Goal: Information Seeking & Learning: Check status

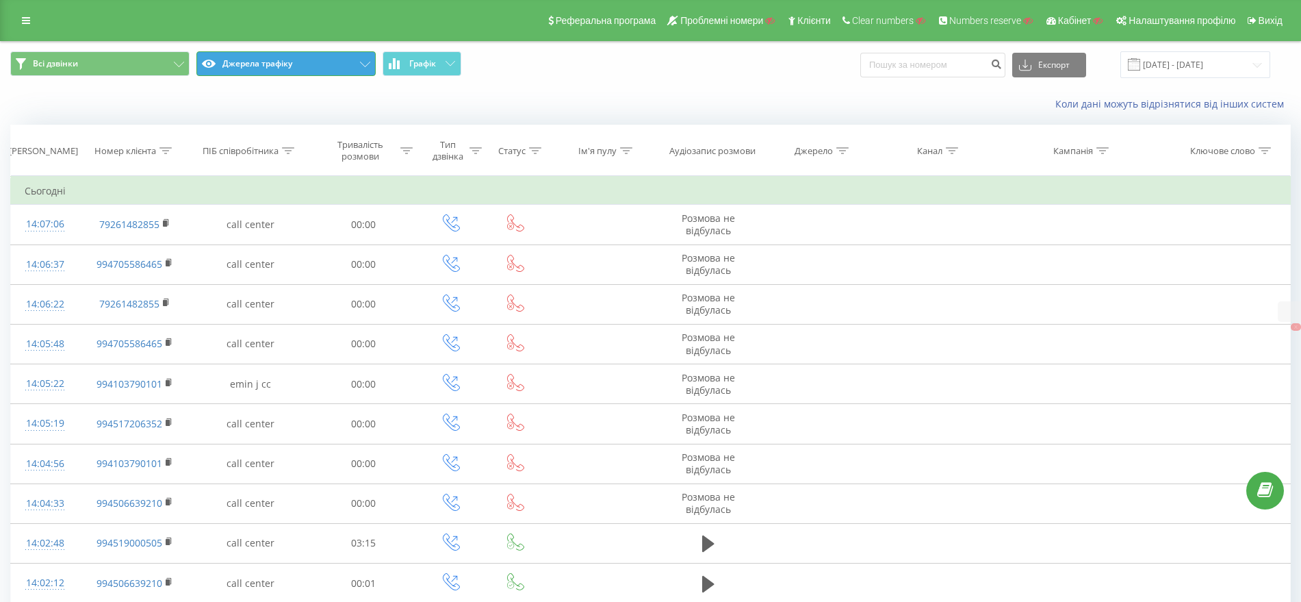
click at [256, 62] on button "Джерела трафіку" at bounding box center [285, 63] width 179 height 25
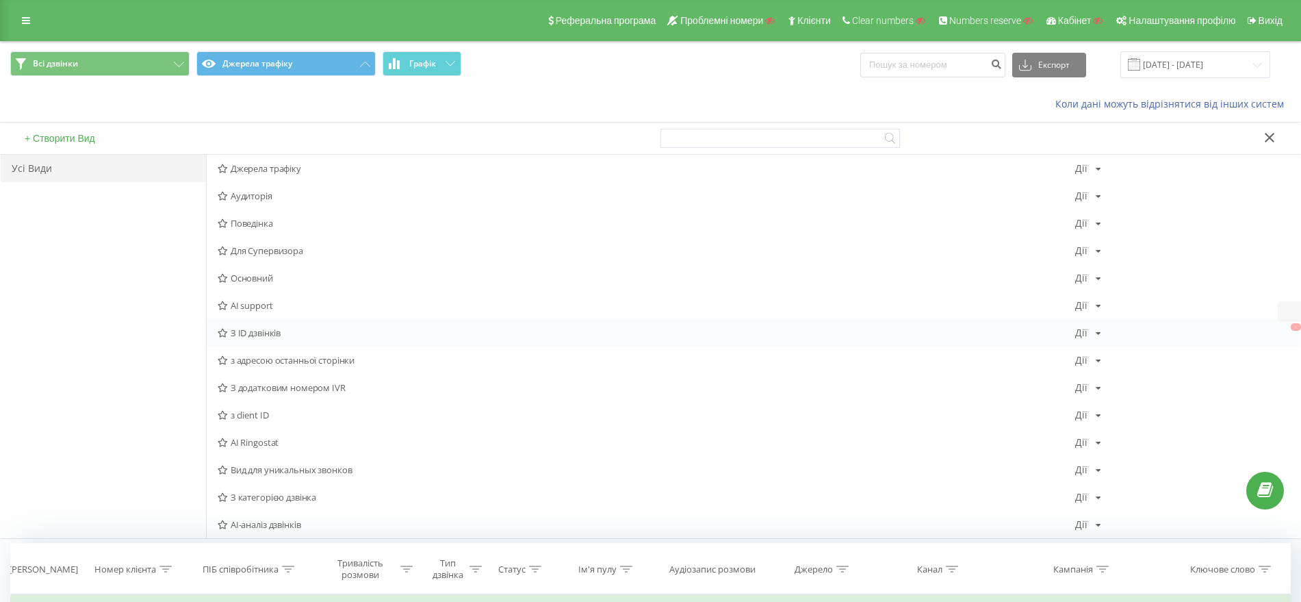
click at [277, 337] on span "З ID дзвінків" at bounding box center [647, 333] width 858 height 10
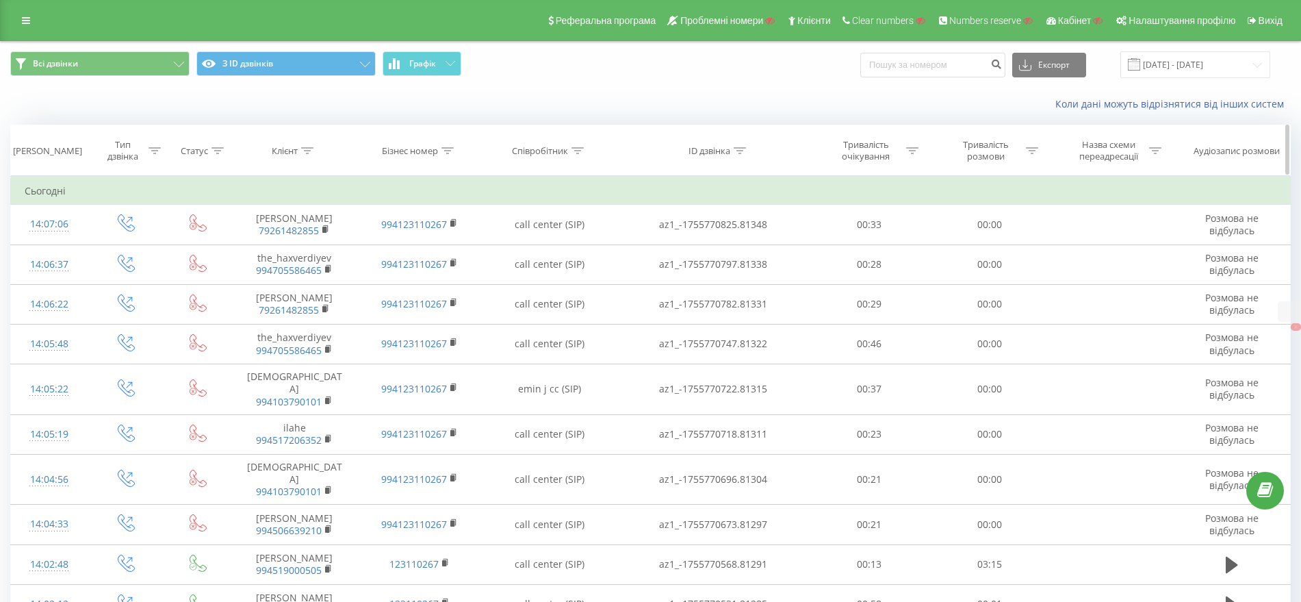
click at [745, 149] on icon at bounding box center [740, 150] width 12 height 7
click at [694, 254] on input "text" at bounding box center [713, 249] width 120 height 24
paste input "az1_-1755699108.75573"
type input "az1_-1755699108.75573"
click at [743, 271] on span "OK" at bounding box center [742, 275] width 38 height 21
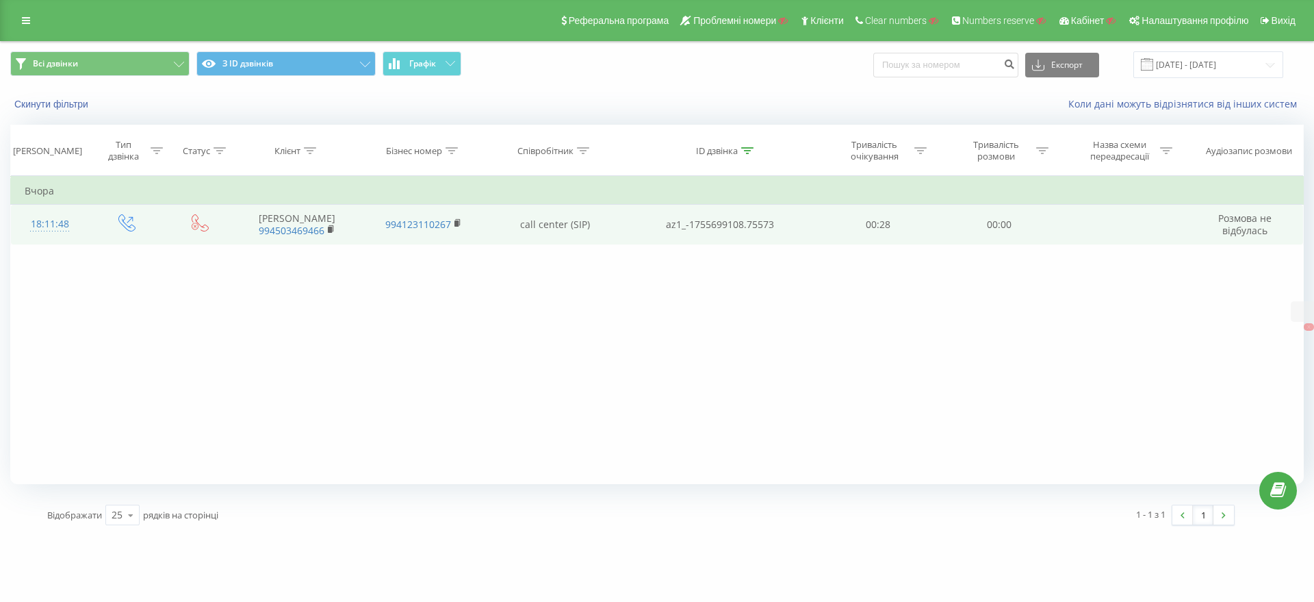
click at [38, 218] on div "18:11:48" at bounding box center [50, 224] width 50 height 27
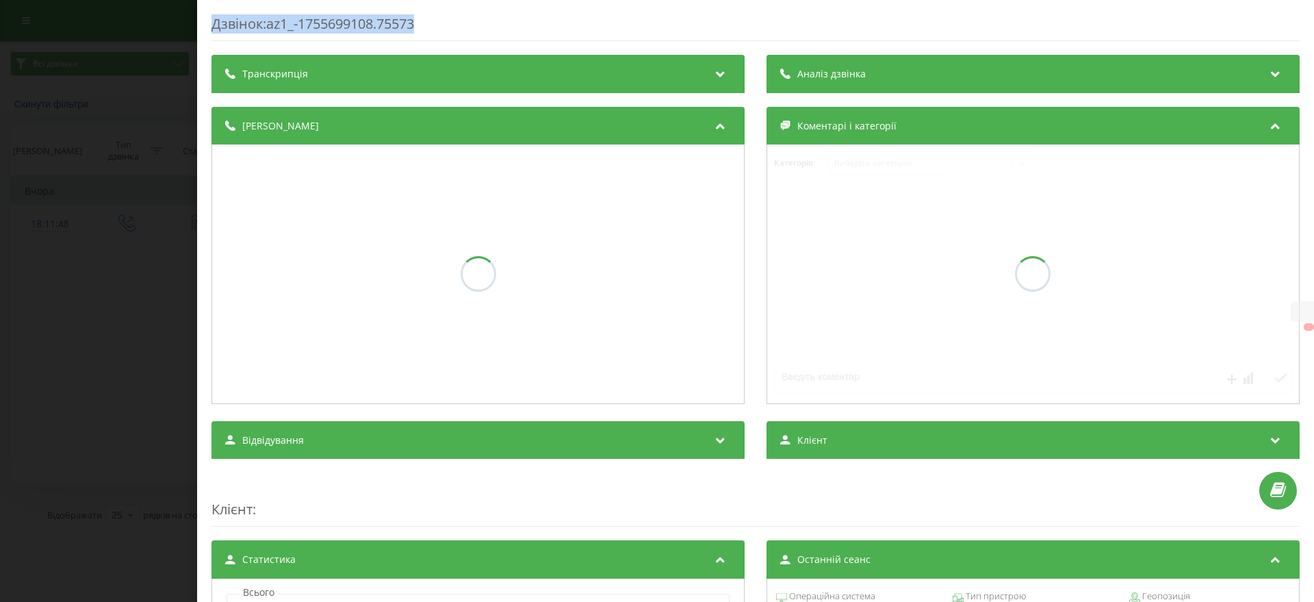
drag, startPoint x: 465, startPoint y: 21, endPoint x: 207, endPoint y: 19, distance: 258.0
click at [207, 19] on div "Дзвінок : az1_-1755699108.75573 Транскрипція Аналіз дзвінка Деталі дзвінка Коме…" at bounding box center [755, 301] width 1117 height 602
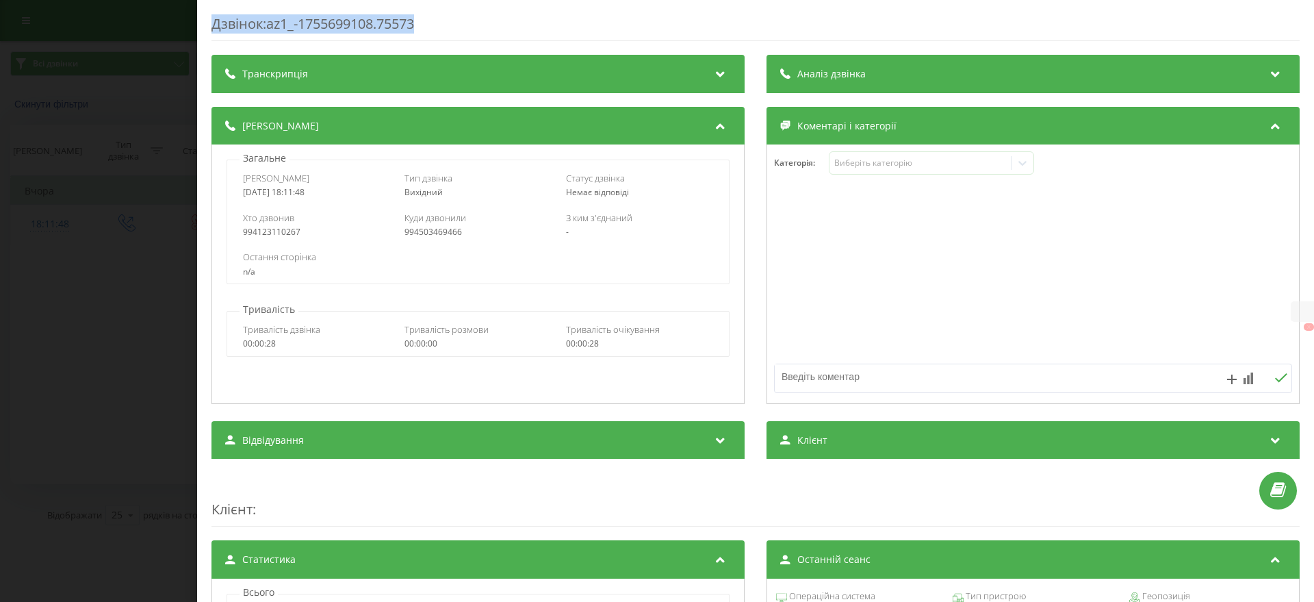
copy div "Дзвінок : az1_-1755699108.75573"
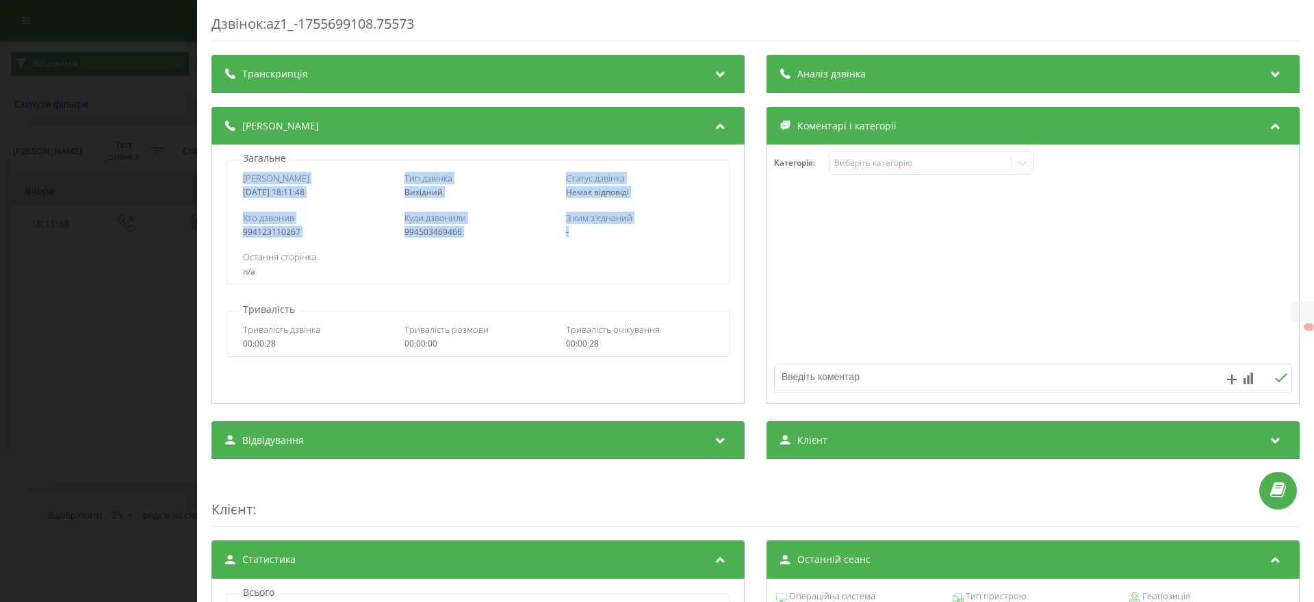
drag, startPoint x: 242, startPoint y: 180, endPoint x: 630, endPoint y: 227, distance: 391.5
click at [630, 227] on div "Дата дзвінка 2025-08-20 18:11:48 Тип дзвінка Вихідний Статус дзвінка Немає відп…" at bounding box center [478, 221] width 502 height 125
copy div "Дата дзвінка 2025-08-20 18:11:48 Тип дзвінка Вихідний Статус дзвінка Немає відп…"
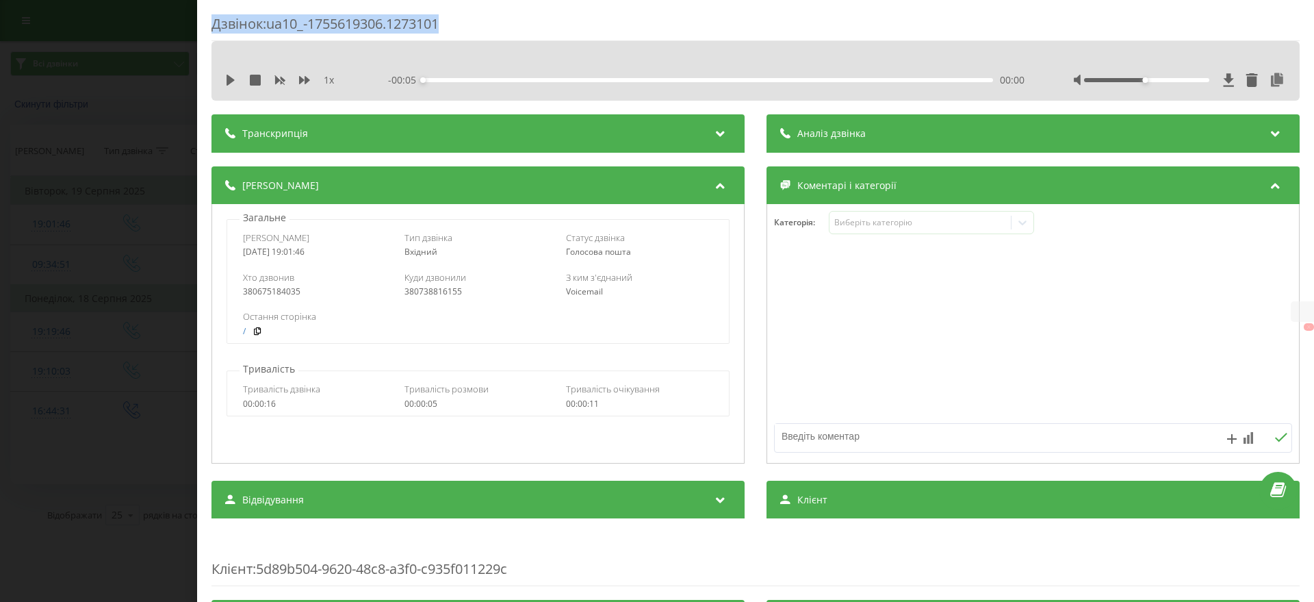
drag, startPoint x: 206, startPoint y: 19, endPoint x: 488, endPoint y: 24, distance: 282.0
click at [488, 24] on div "Дзвінок : ua10_-1755619306.1273101 1 x - 00:05 00:00 00:00 Транскрипція Для AI-…" at bounding box center [755, 301] width 1117 height 602
copy div "Дзвінок : ua10_-1755619306.1273101"
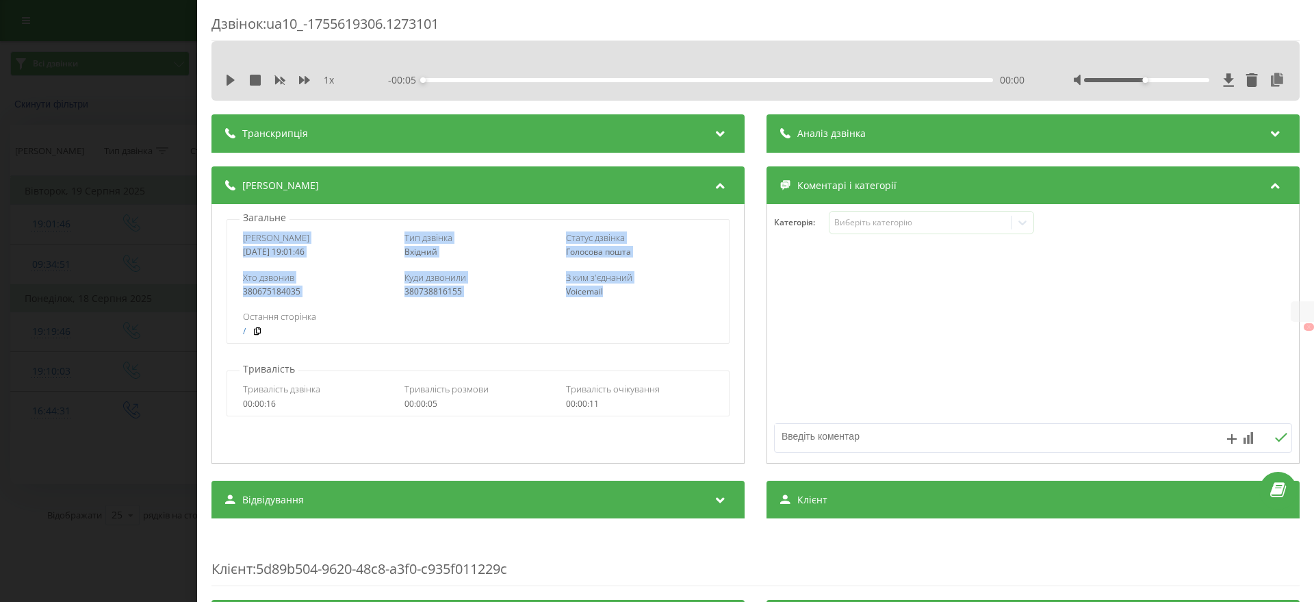
drag, startPoint x: 231, startPoint y: 236, endPoint x: 652, endPoint y: 277, distance: 422.2
click at [654, 283] on div "Дата дзвінка 2025-08-19 19:01:46 Тип дзвінка Вхідний Статус дзвінка Голосова по…" at bounding box center [478, 281] width 502 height 125
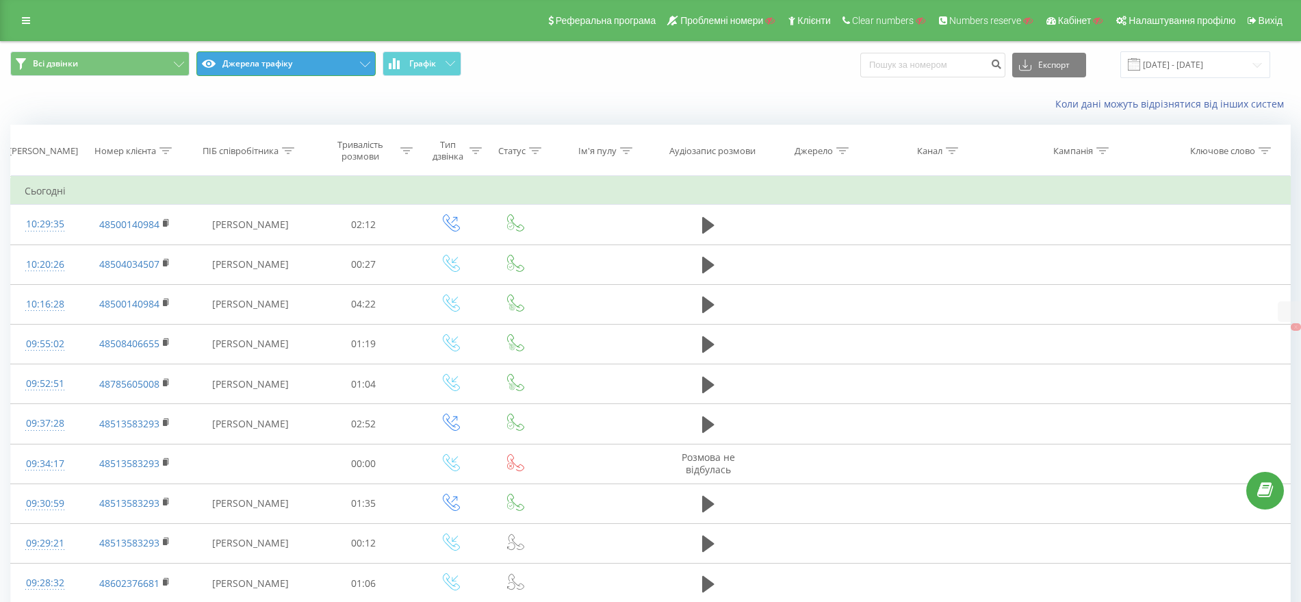
click at [294, 64] on button "Джерела трафіку" at bounding box center [285, 63] width 179 height 25
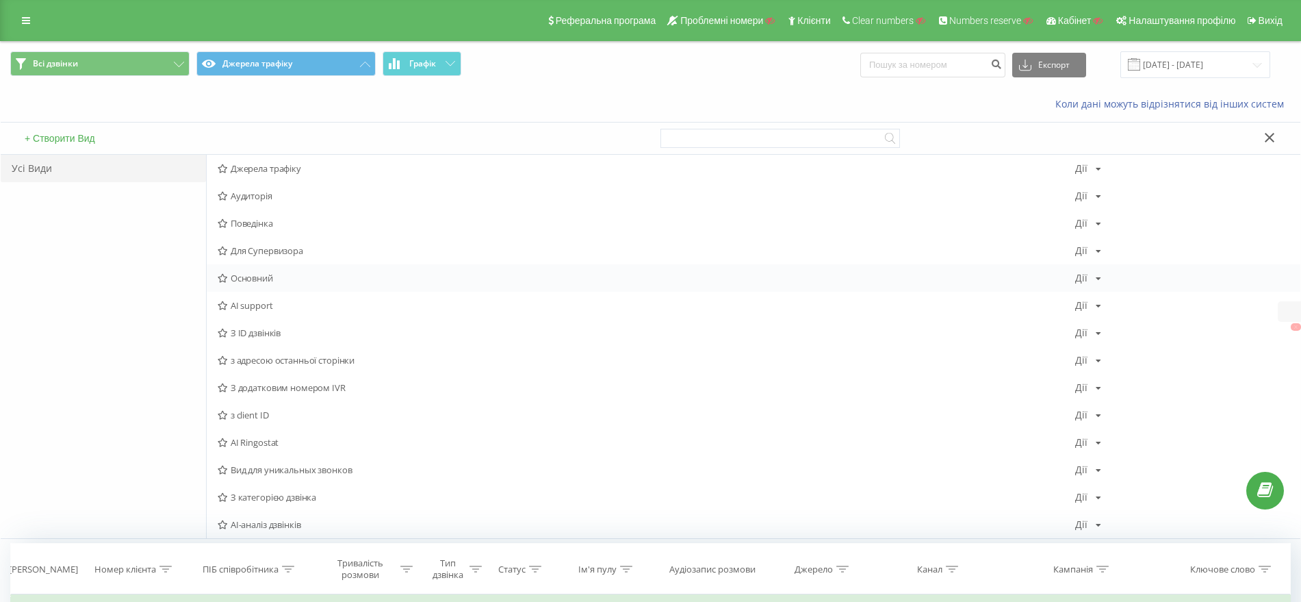
click at [255, 277] on span "Основний" at bounding box center [647, 278] width 858 height 10
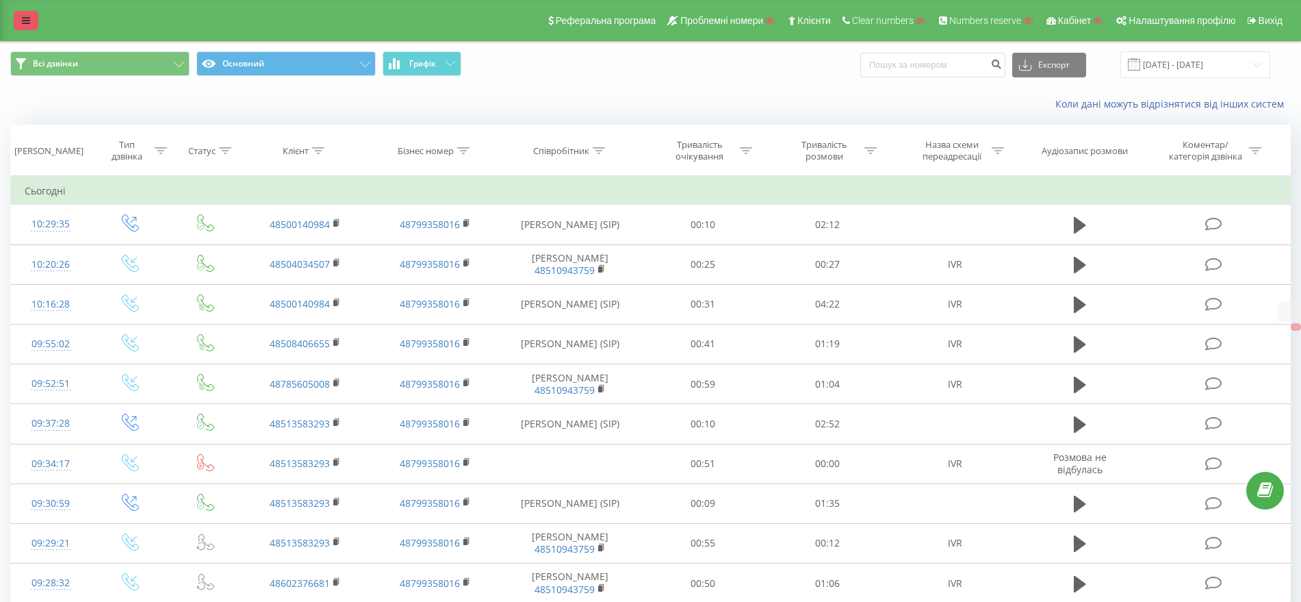
click at [33, 21] on link at bounding box center [26, 20] width 25 height 19
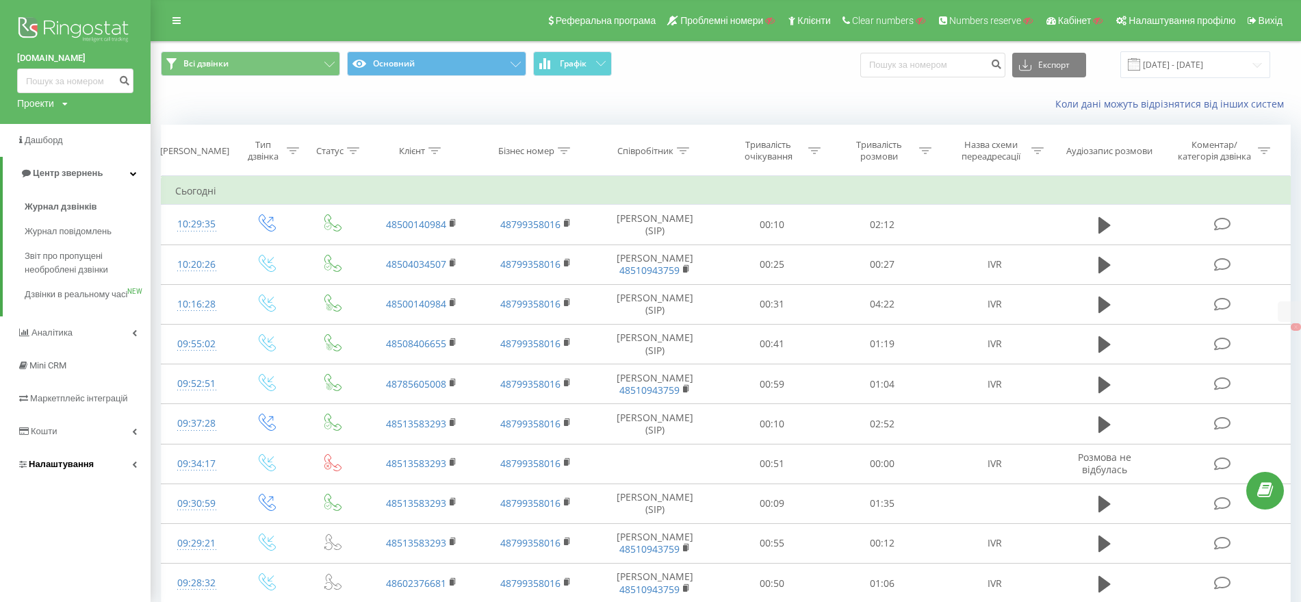
click at [104, 477] on link "Налаштування" at bounding box center [75, 464] width 151 height 33
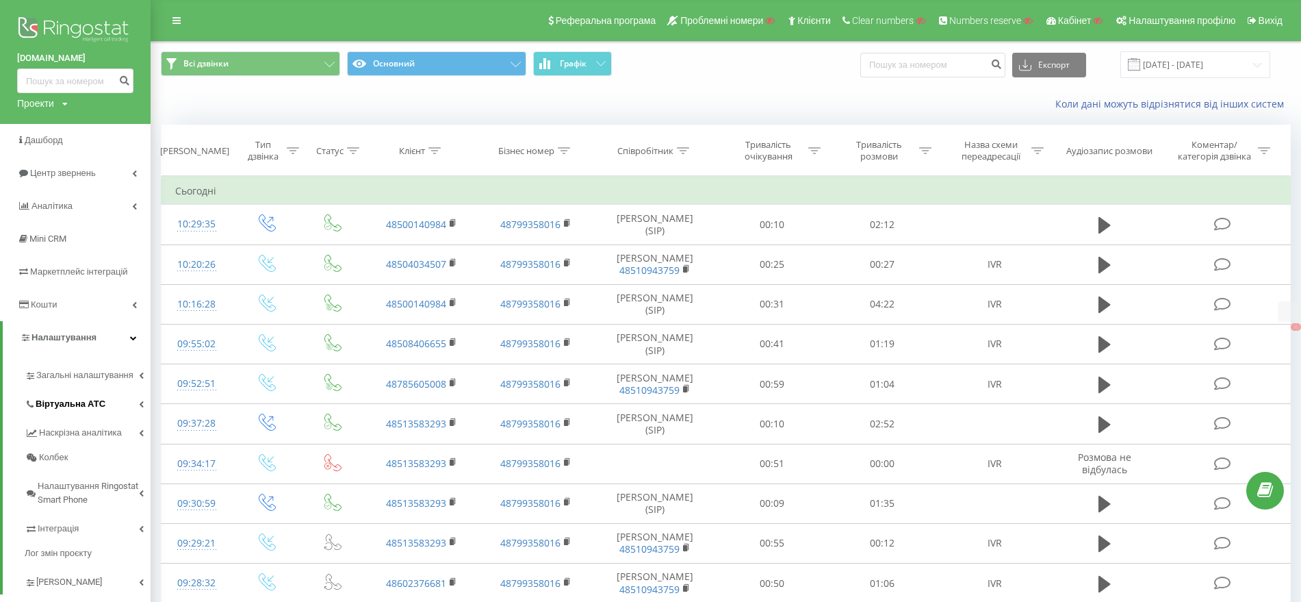
click at [88, 398] on span "Віртуальна АТС" at bounding box center [71, 404] width 70 height 14
click at [79, 477] on span "Підключення номерів" at bounding box center [90, 479] width 96 height 14
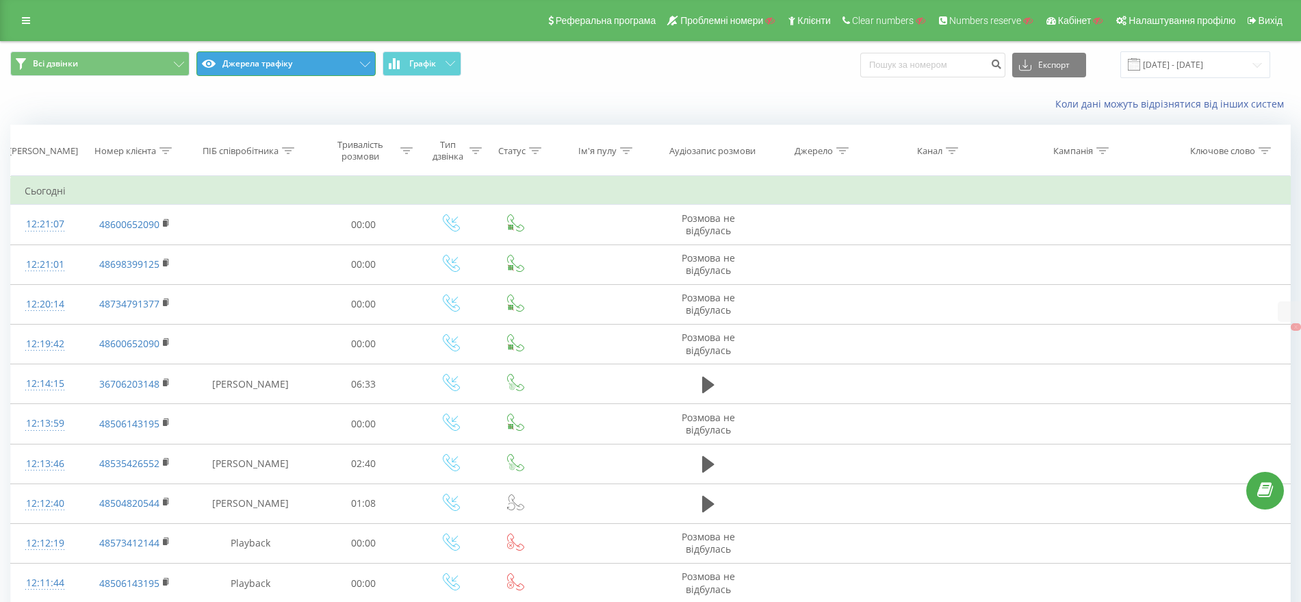
click at [255, 65] on button "Джерела трафіку" at bounding box center [285, 63] width 179 height 25
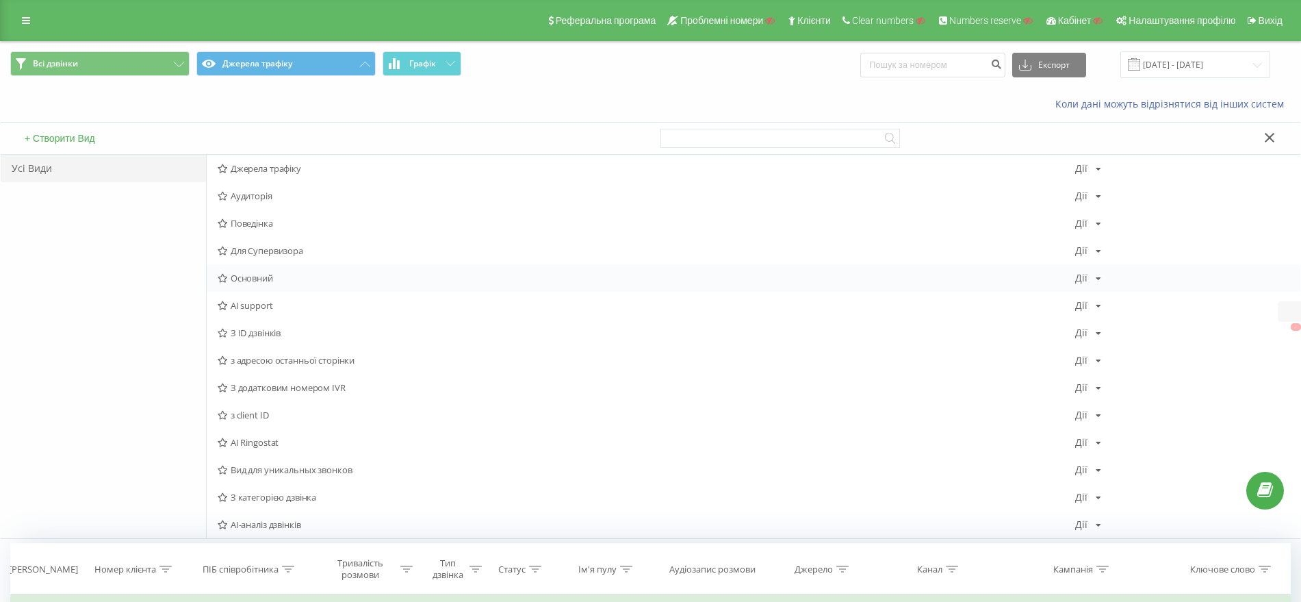
click at [258, 277] on span "Основний" at bounding box center [647, 278] width 858 height 10
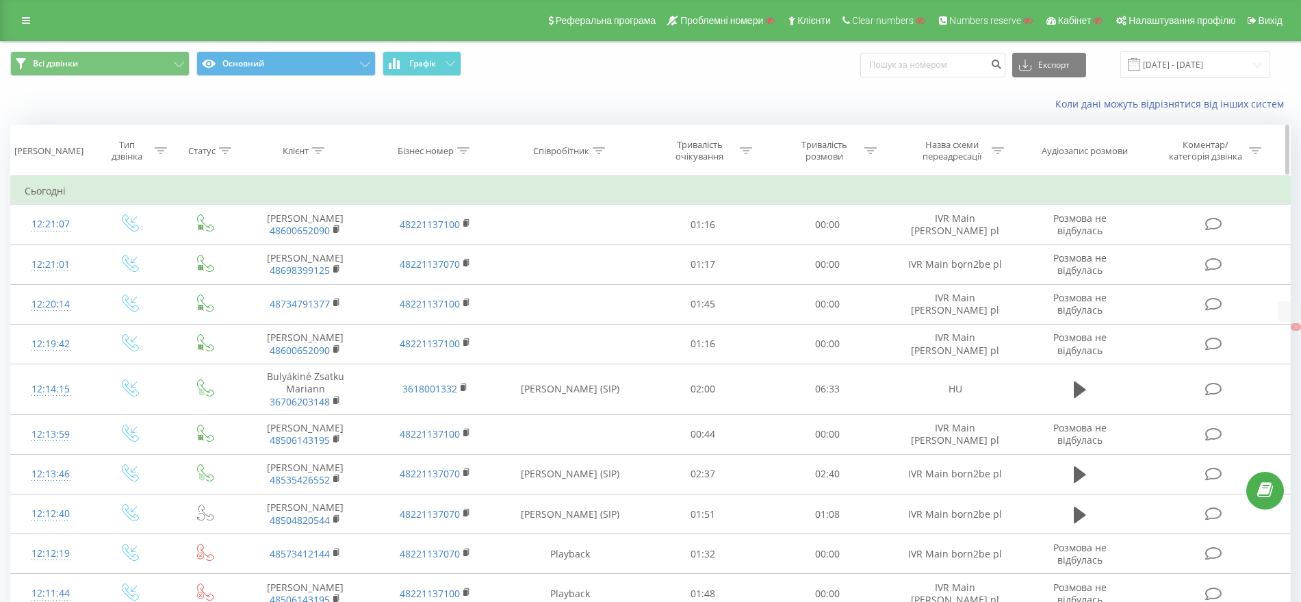
click at [316, 151] on icon at bounding box center [319, 150] width 12 height 7
click at [280, 241] on input "text" at bounding box center [306, 249] width 120 height 24
paste input "0775215293"
click at [326, 277] on span "OK" at bounding box center [335, 275] width 38 height 21
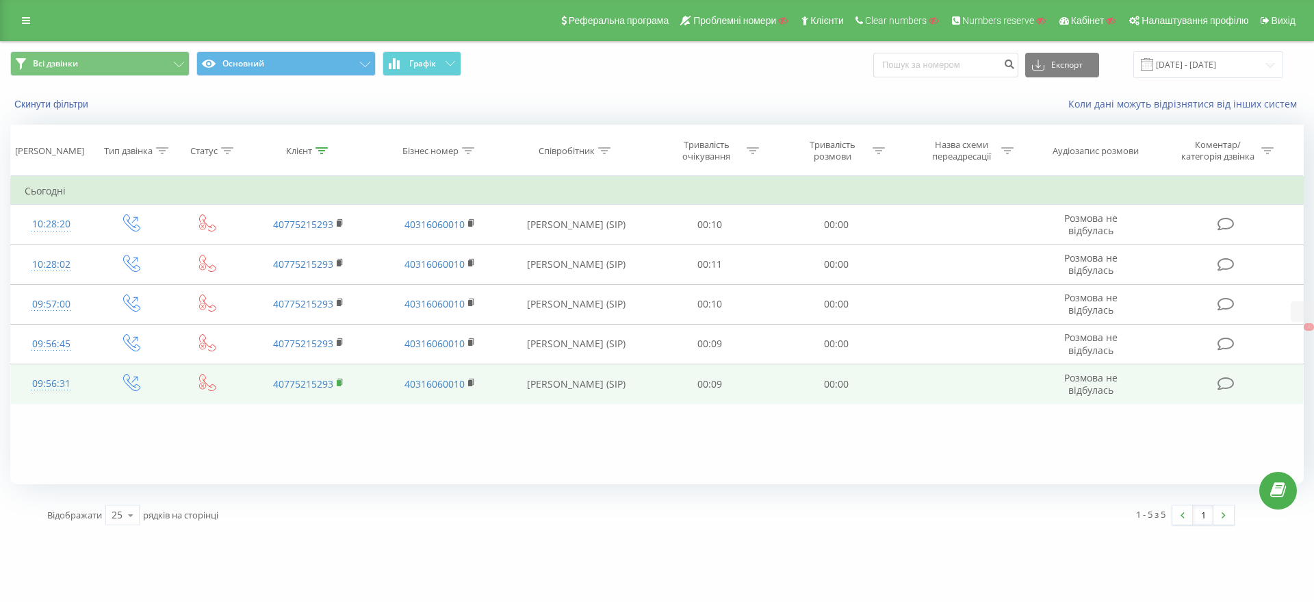
click at [337, 381] on rect at bounding box center [339, 383] width 4 height 6
click at [34, 380] on div "09:56:31" at bounding box center [51, 383] width 53 height 27
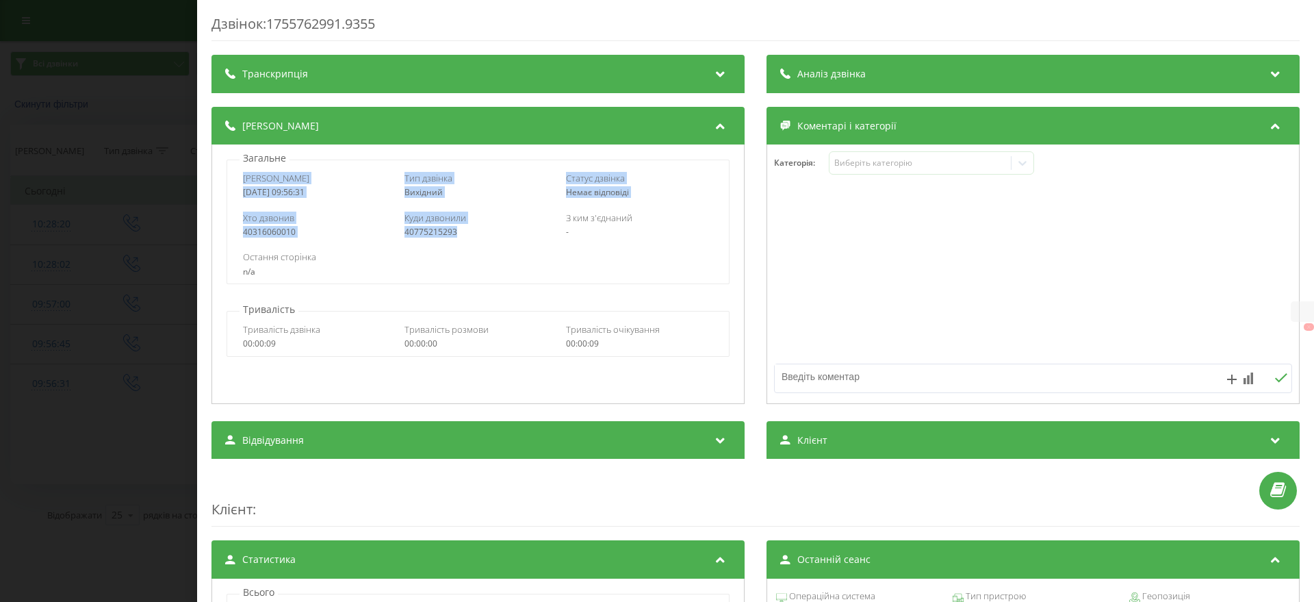
drag, startPoint x: 231, startPoint y: 179, endPoint x: 460, endPoint y: 235, distance: 235.4
click at [460, 235] on div "Дата дзвінка [DATE] 09:56:31 Тип дзвінка Вихідний Статус дзвінка Немає відповід…" at bounding box center [478, 221] width 502 height 125
copy div "Дата дзвінка [DATE] 09:56:31 Тип дзвінка Вихідний Статус дзвінка Немає відповід…"
click at [145, 222] on div "Дзвінок : 1755762991.9355 Транскрипція Для AI-аналізу майбутніх дзвінків налашт…" at bounding box center [657, 301] width 1314 height 602
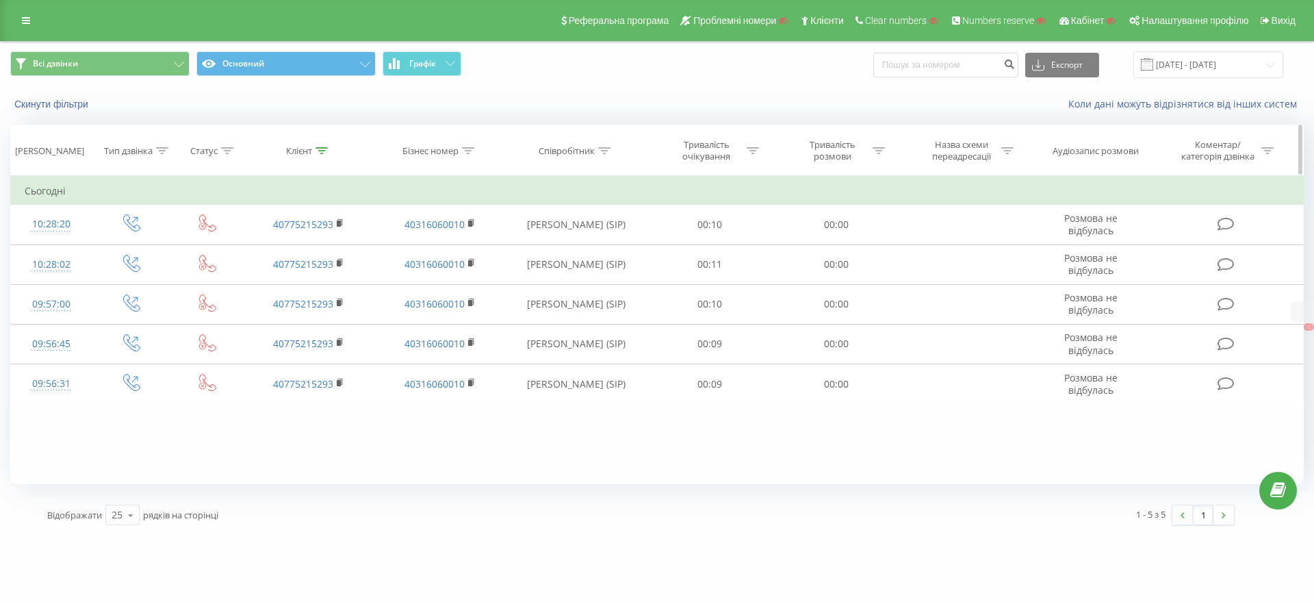
click at [316, 151] on icon at bounding box center [322, 150] width 12 height 7
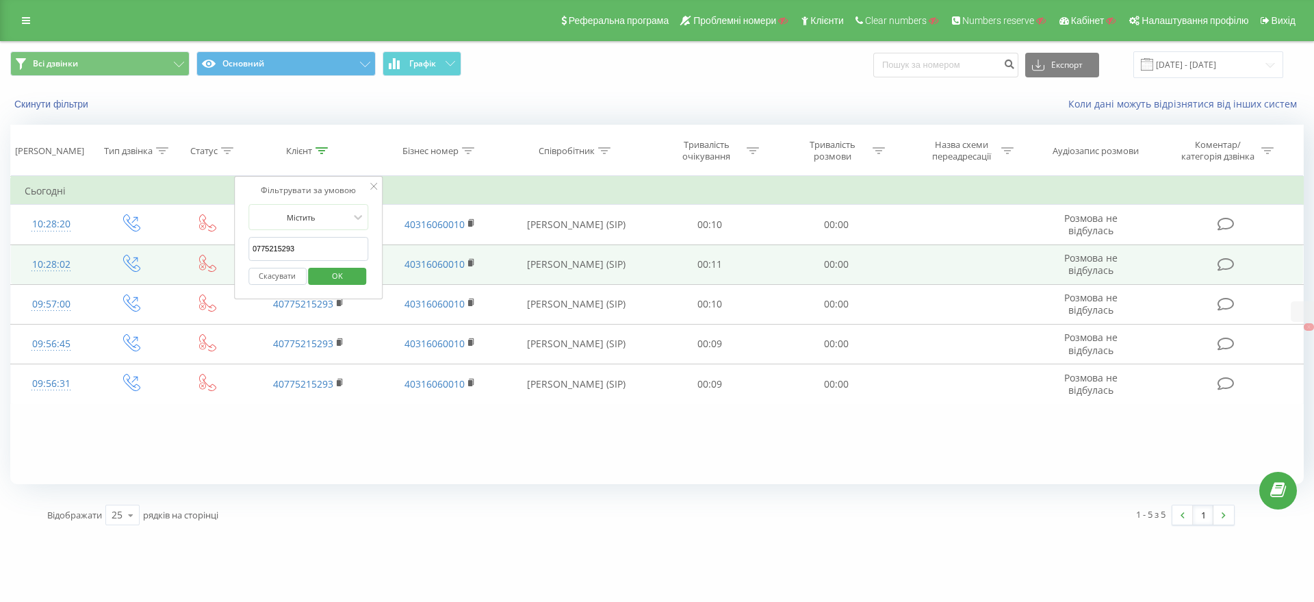
drag, startPoint x: 331, startPoint y: 247, endPoint x: 165, endPoint y: 251, distance: 166.4
click at [166, 251] on table "Фільтрувати за умовою Дорівнює Введіть значення Скасувати OK Фільтрувати за умо…" at bounding box center [657, 290] width 1294 height 228
paste input "1306004"
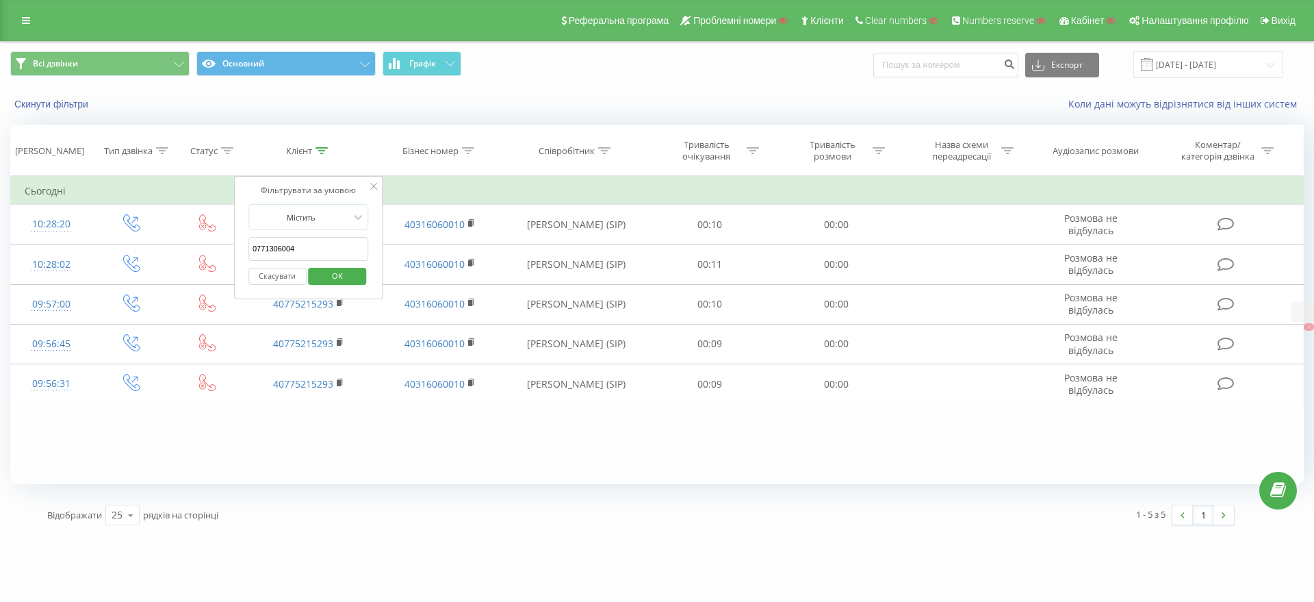
type input "0771306004"
click at [335, 270] on span "OK" at bounding box center [337, 275] width 38 height 21
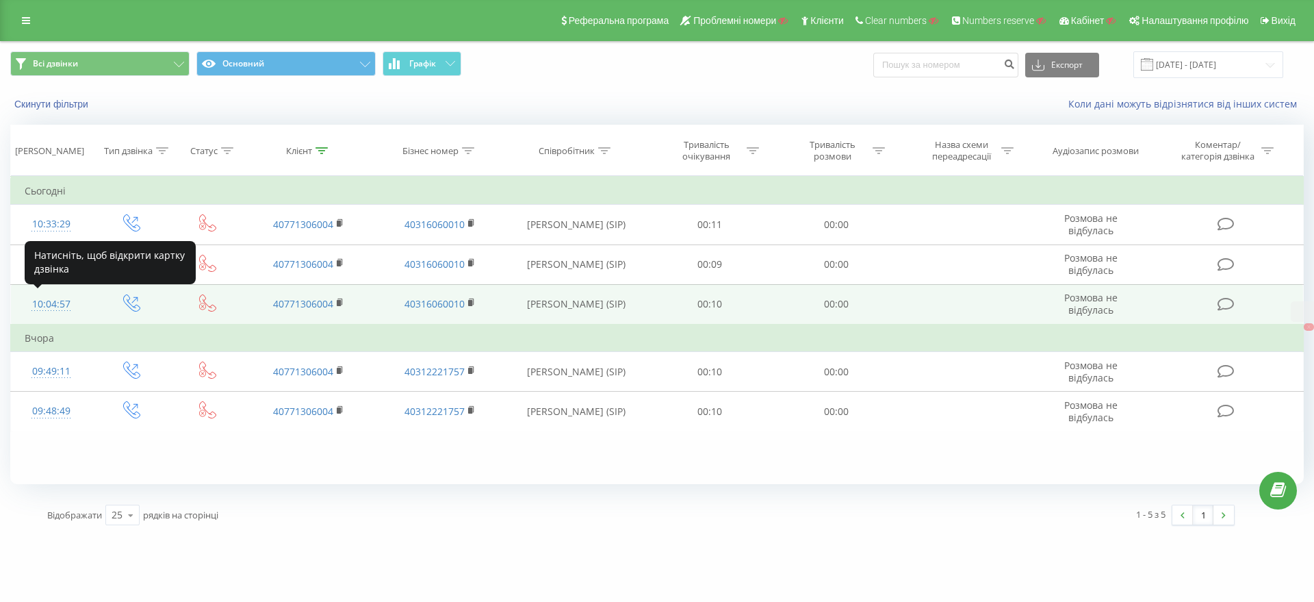
click at [48, 305] on div "10:04:57" at bounding box center [51, 304] width 53 height 27
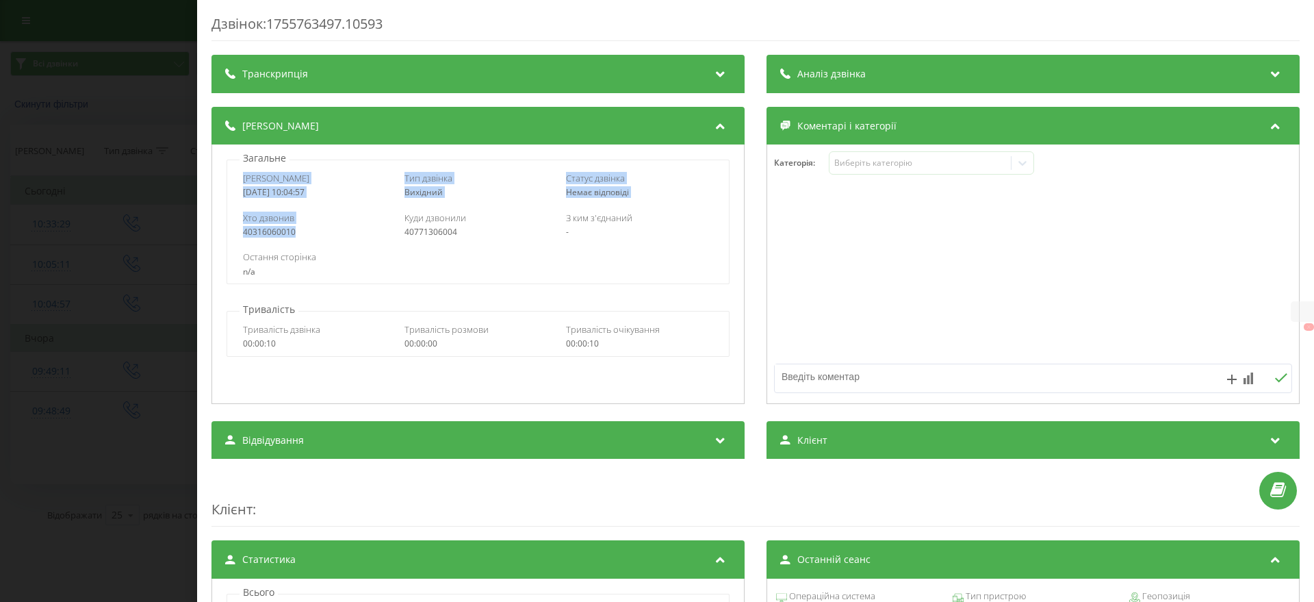
drag, startPoint x: 234, startPoint y: 177, endPoint x: 374, endPoint y: 229, distance: 149.0
click at [374, 229] on div "Дата дзвінка [DATE] 10:04:57 Тип дзвінка Вихідний Статус дзвінка Немає відповід…" at bounding box center [478, 221] width 502 height 125
copy div "Дата дзвінка [DATE] 10:04:57 Тип дзвінка Вихідний Статус дзвінка Немає відповід…"
click at [466, 228] on div "40771306004" at bounding box center [477, 232] width 147 height 10
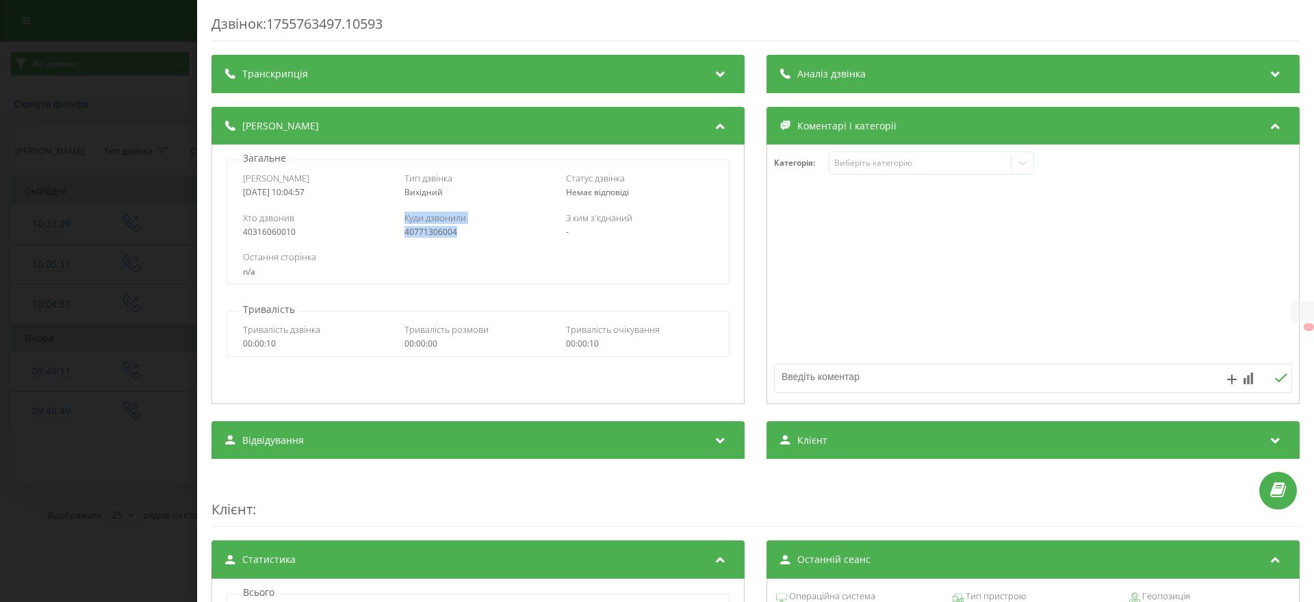
drag, startPoint x: 463, startPoint y: 233, endPoint x: 400, endPoint y: 217, distance: 64.4
click at [399, 217] on div "Хто дзвонив 40316060010 Куди дзвонили 40771306004 З ким з'єднаний -" at bounding box center [477, 225] width 501 height 40
copy div "Куди дзвонили 40771306004"
click at [63, 110] on div "Дзвінок : 1755763497.10593 Транскрипція Для AI-аналізу майбутніх дзвінків налаш…" at bounding box center [657, 301] width 1314 height 602
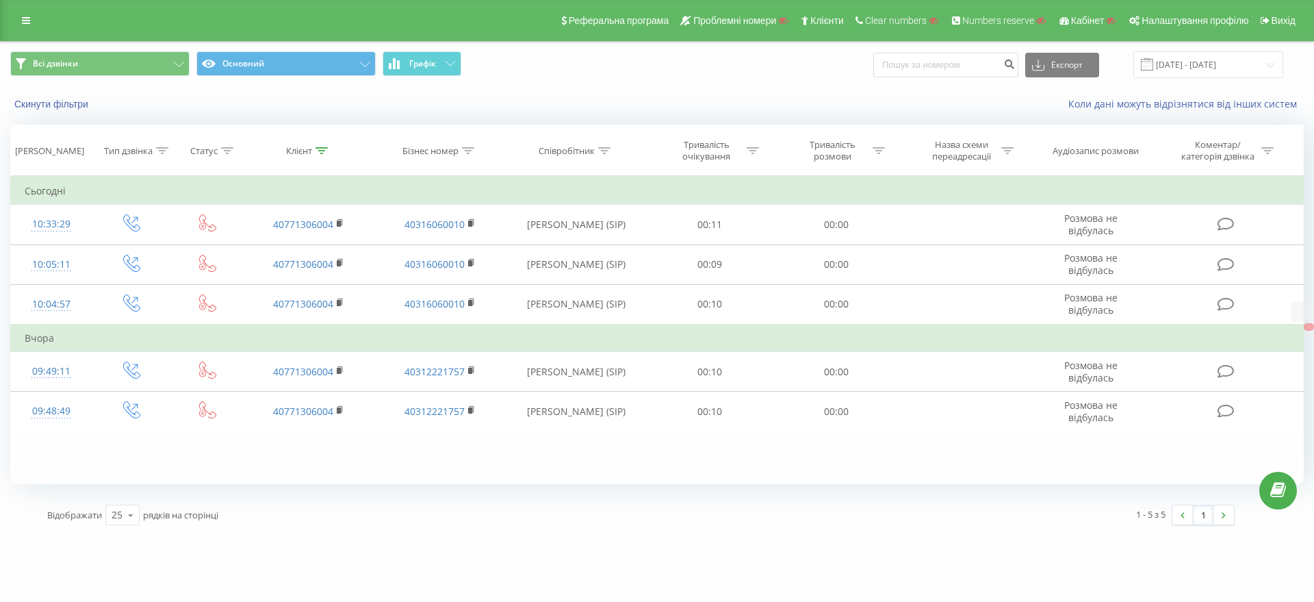
click at [14, 10] on div "Реферальна програма Проблемні номери Клієнти Clear numbers Numbers reserve Кабі…" at bounding box center [657, 20] width 1314 height 41
click at [19, 12] on link at bounding box center [26, 20] width 25 height 19
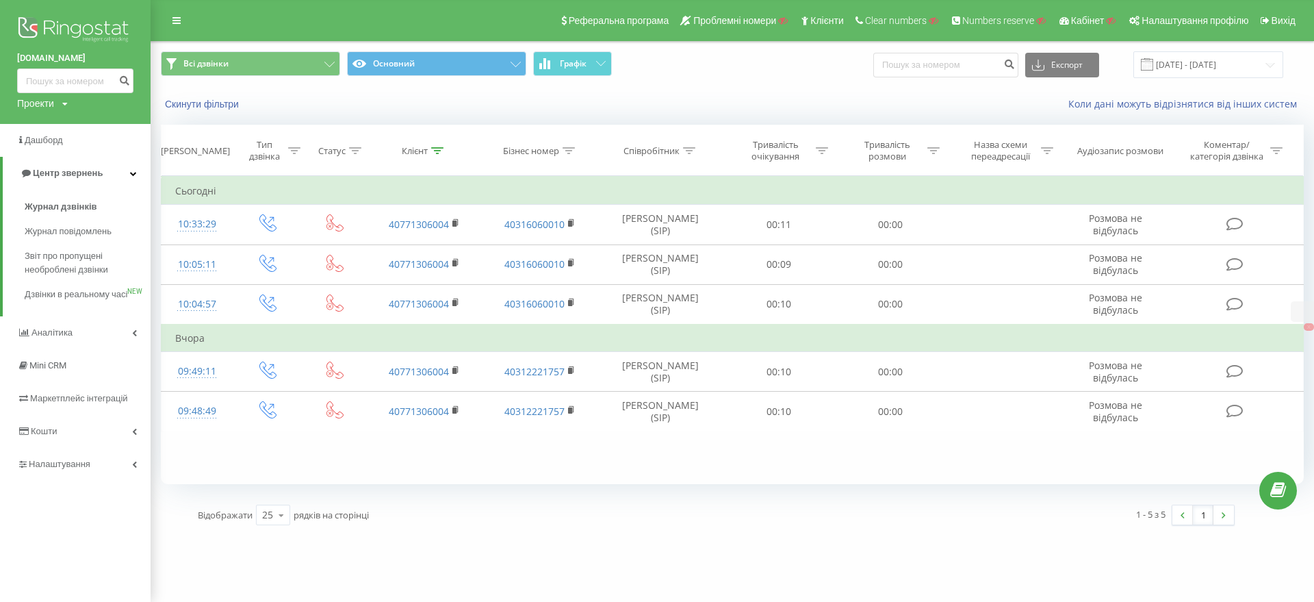
click at [46, 103] on div "Проекти" at bounding box center [35, 104] width 37 height 14
click at [55, 133] on input "text" at bounding box center [55, 124] width 68 height 20
paste input "[DOMAIN_NAME]"
type input "[DOMAIN_NAME]"
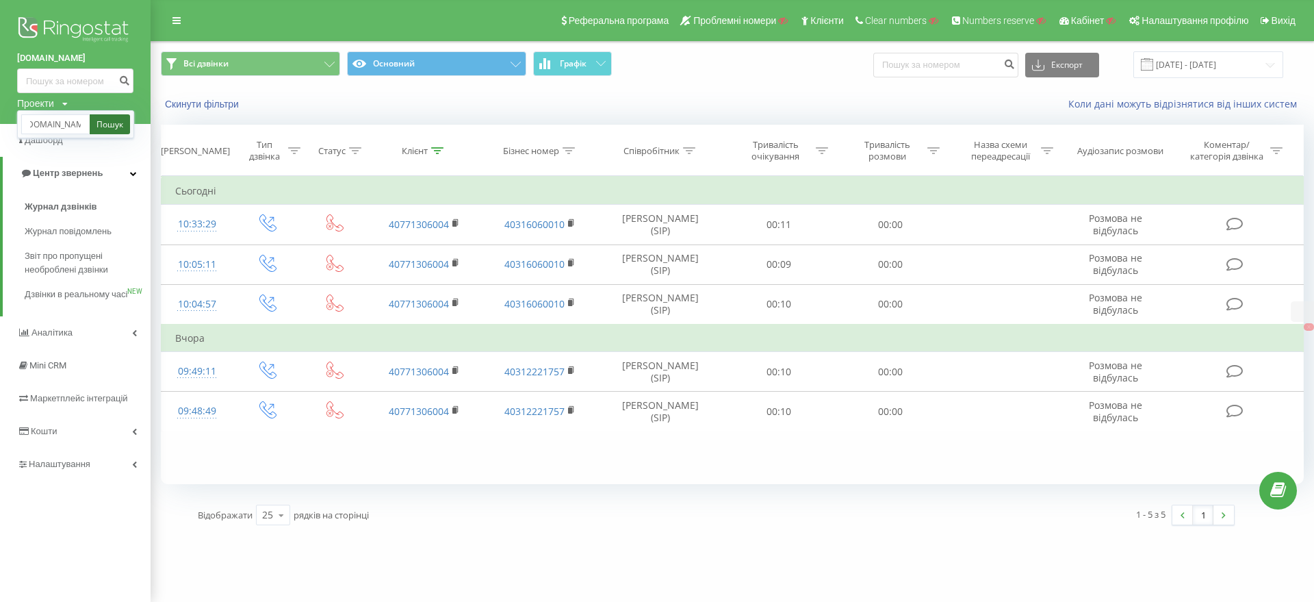
click at [109, 123] on link "Пошук" at bounding box center [110, 124] width 40 height 20
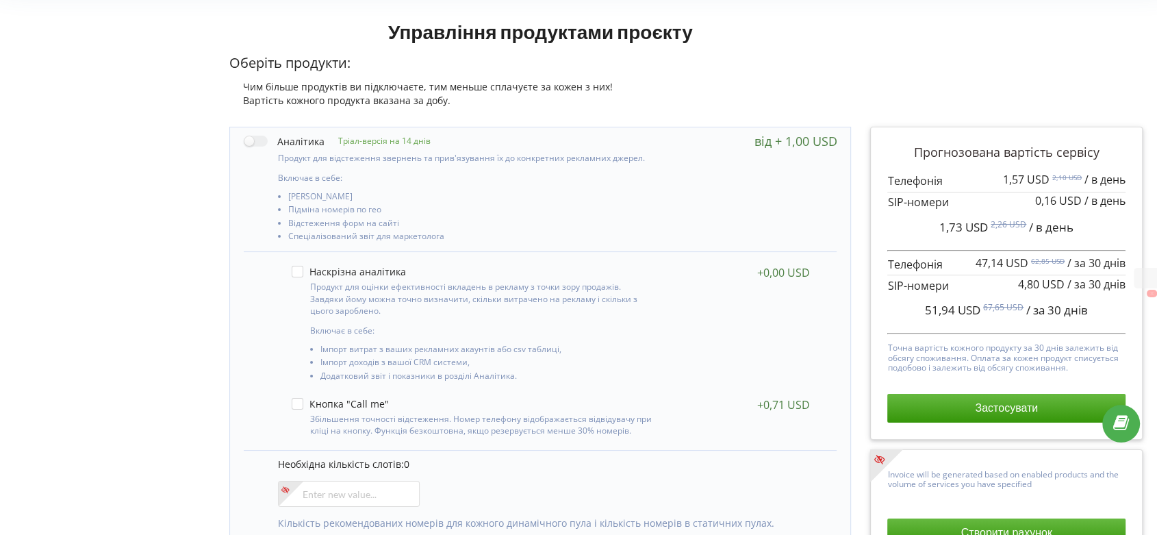
scroll to position [228, 0]
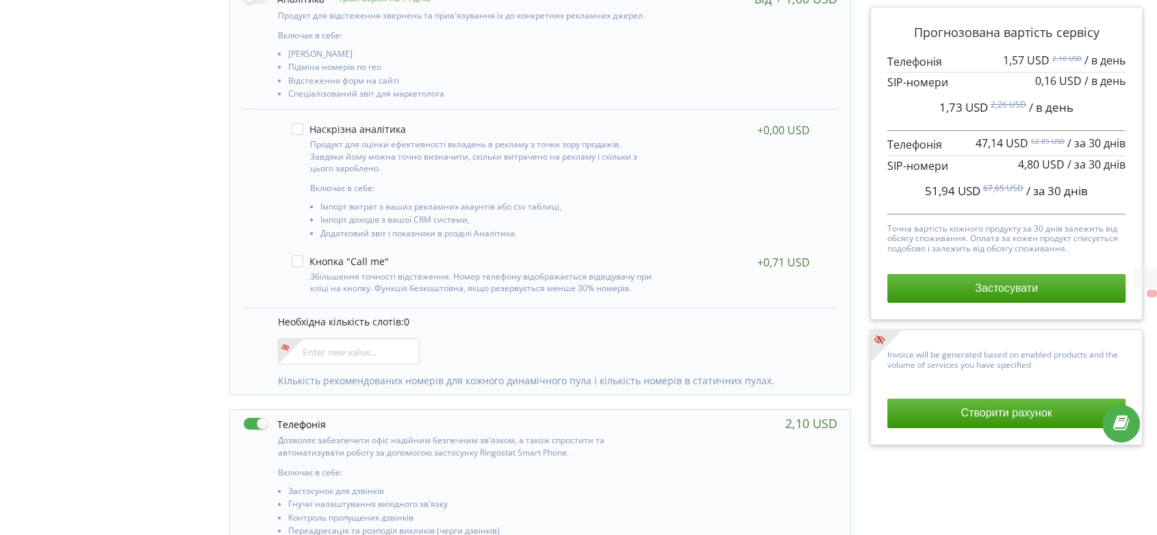
click at [177, 500] on div "Управління продуктами проєкту Оберіть продукти: Чим більше продуктів ви підключ…" at bounding box center [578, 426] width 1147 height 1113
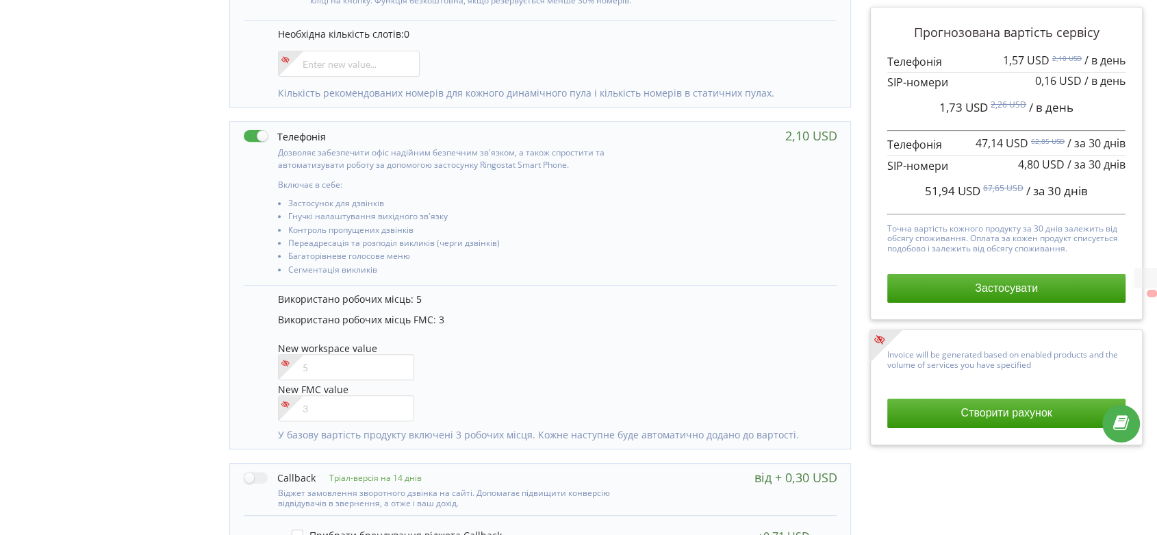
scroll to position [608, 0]
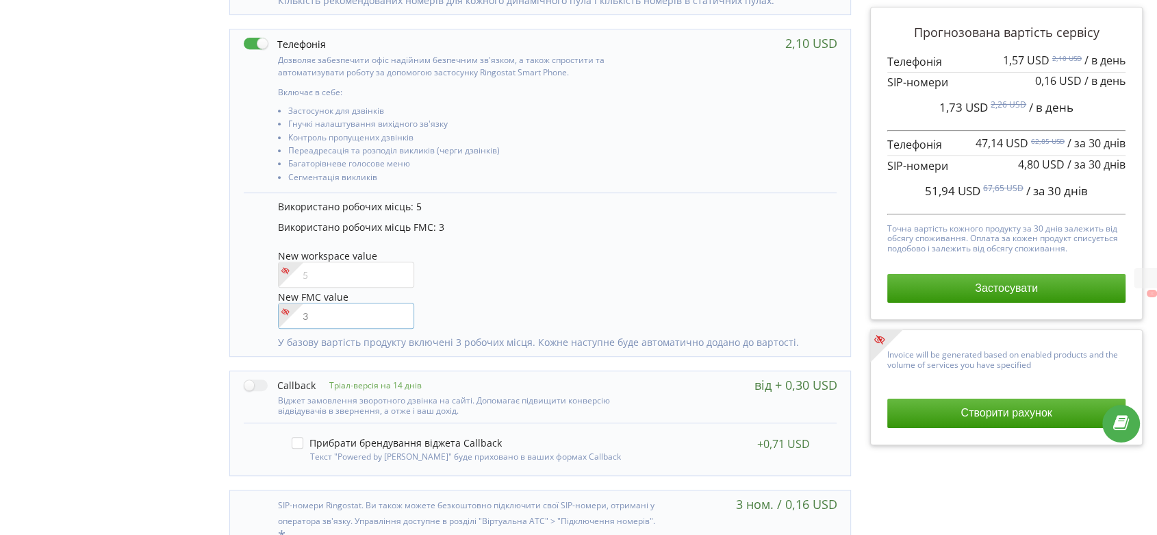
click at [333, 323] on input"] "number" at bounding box center [346, 316] width 136 height 26
click at [329, 274] on input"] "number" at bounding box center [346, 274] width 136 height 26
type input"] "6"
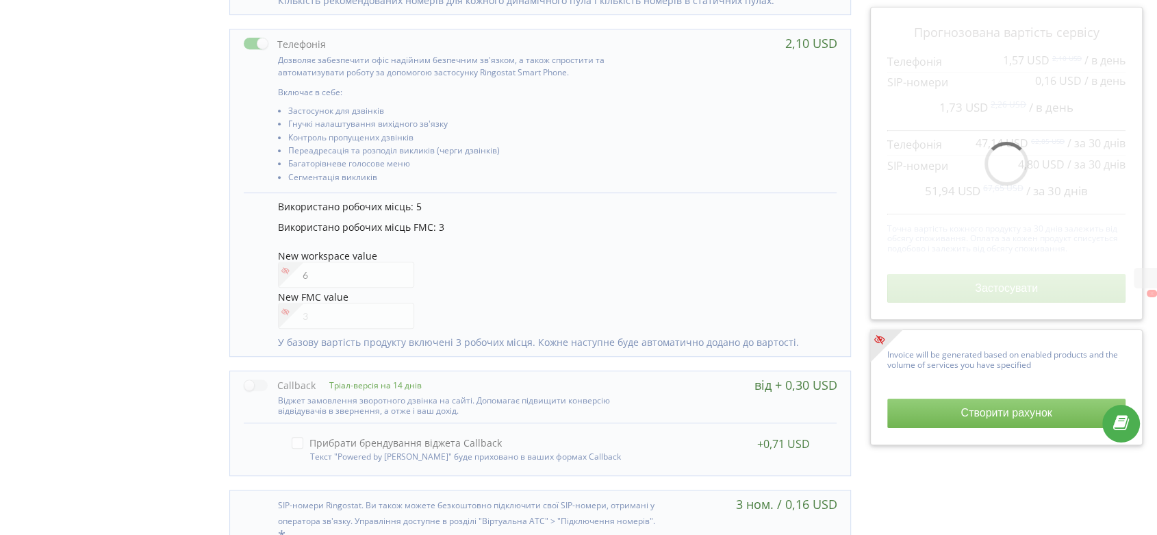
click at [159, 223] on div "Управління продуктами проєкту Оберіть продукти: Чим більше продуктів ви підключ…" at bounding box center [578, 46] width 1147 height 1113
